Goal: Find specific page/section: Find specific page/section

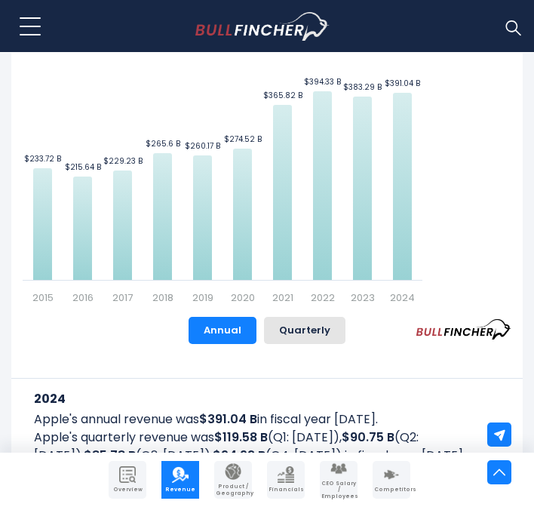
scroll to position [651, 0]
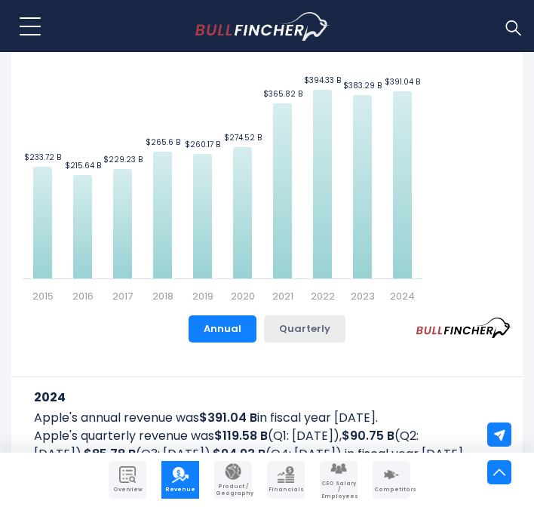
click at [307, 325] on button "Quarterly" at bounding box center [305, 328] width 82 height 27
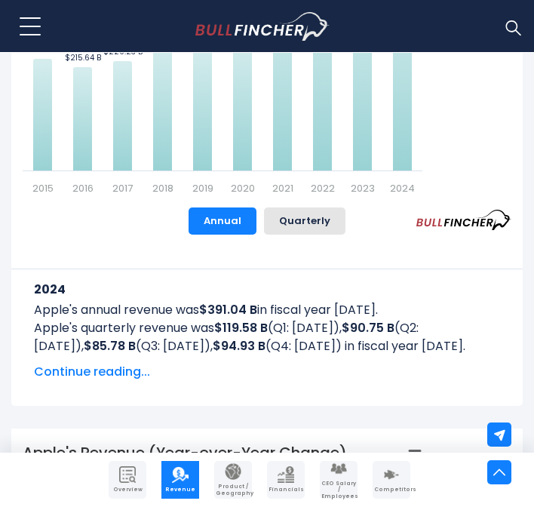
scroll to position [760, 0]
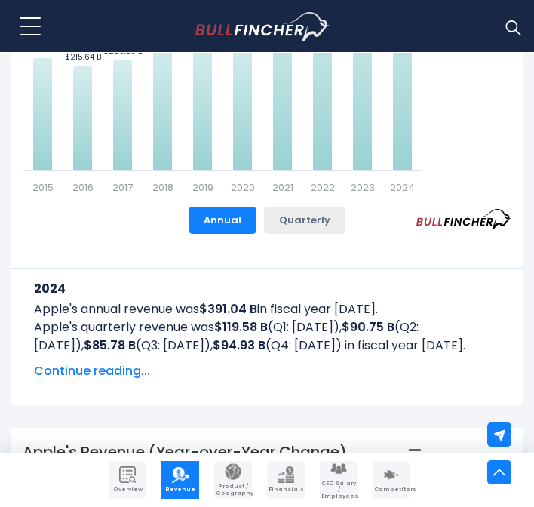
click at [312, 221] on button "Quarterly" at bounding box center [305, 220] width 82 height 27
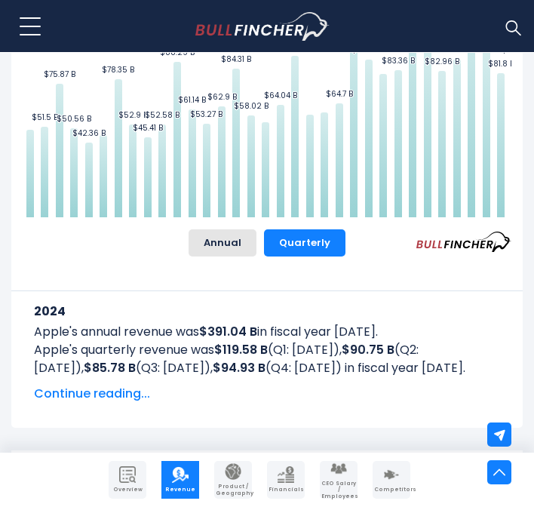
scroll to position [736, 0]
